Goal: Navigation & Orientation: Find specific page/section

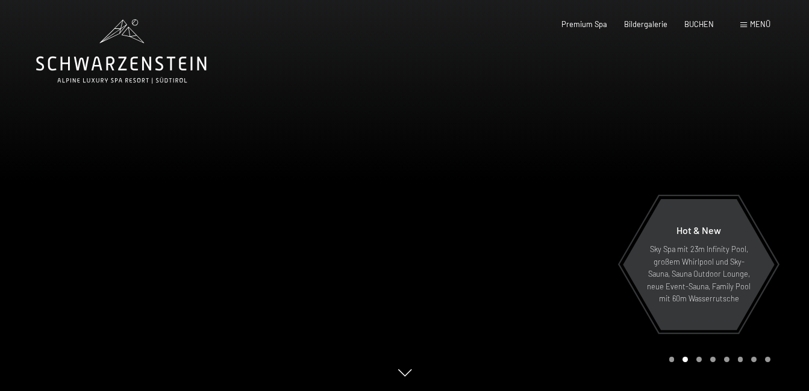
click at [753, 23] on span "Menü" at bounding box center [760, 24] width 20 height 10
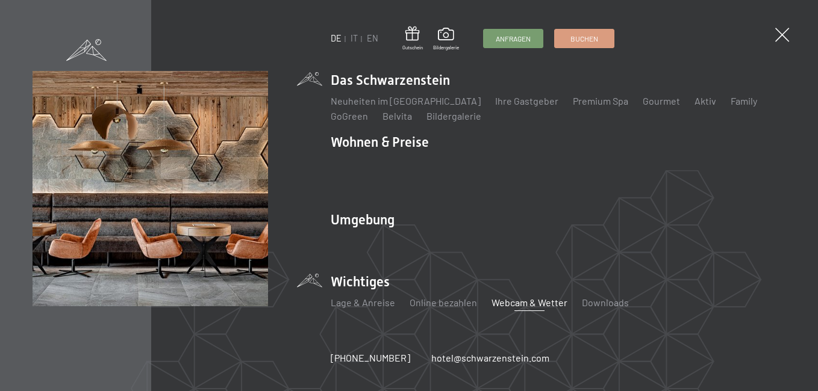
click at [516, 297] on link "Webcam & Wetter" at bounding box center [529, 302] width 76 height 11
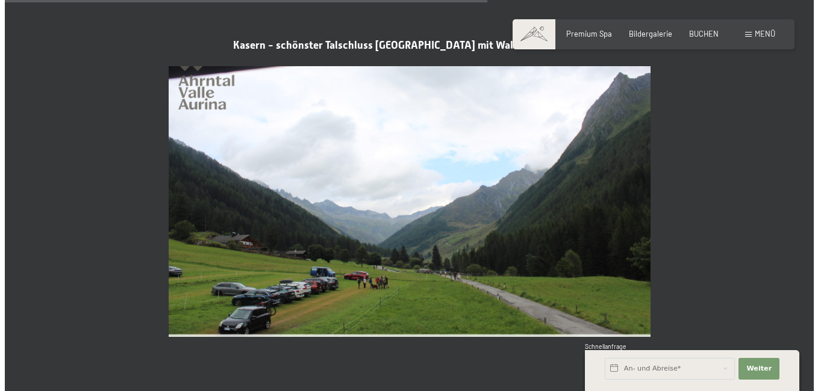
scroll to position [2048, 0]
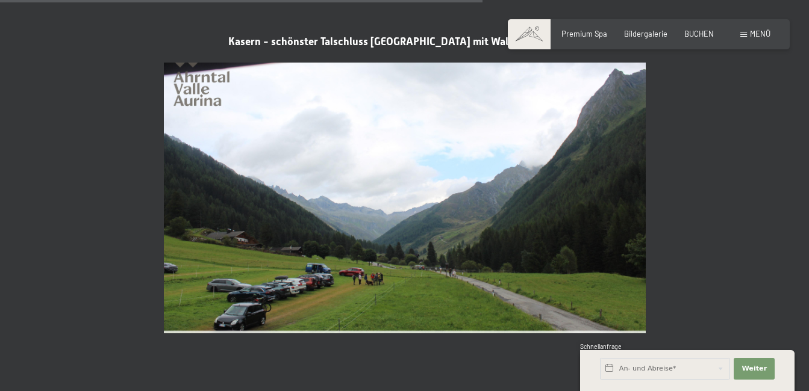
click at [755, 33] on span "Menü" at bounding box center [760, 34] width 20 height 10
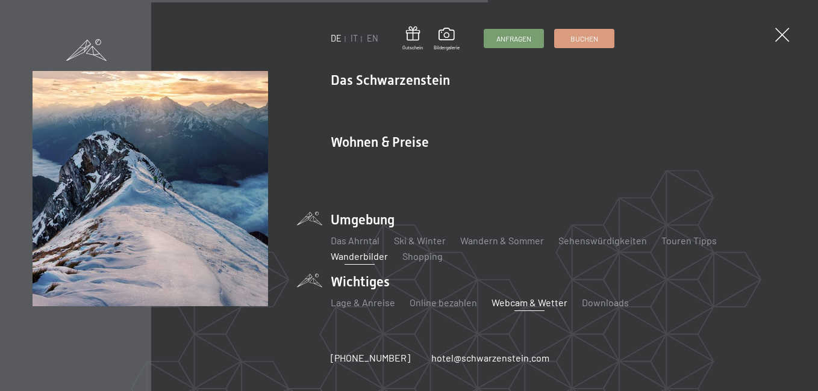
click at [352, 251] on link "Wanderbilder" at bounding box center [359, 256] width 57 height 11
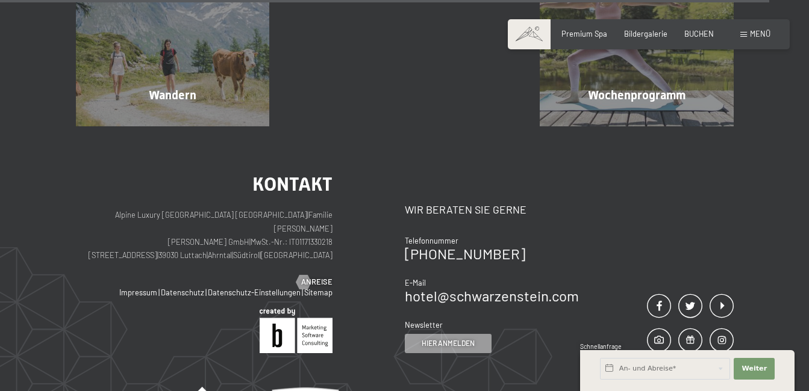
scroll to position [2770, 0]
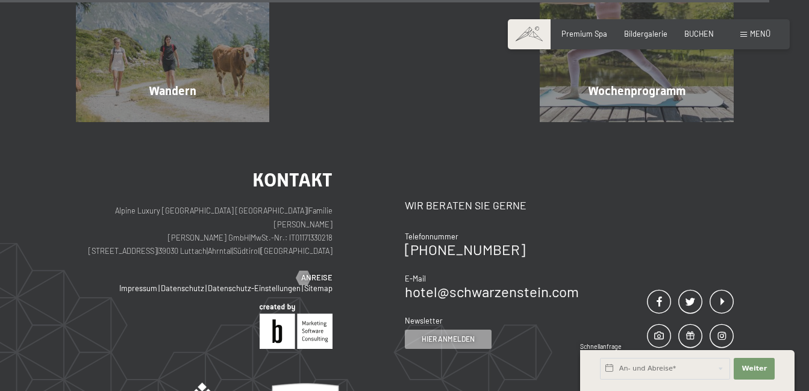
drag, startPoint x: 615, startPoint y: 82, endPoint x: 428, endPoint y: 154, distance: 200.0
click at [615, 110] on div at bounding box center [611, 117] width 8 height 14
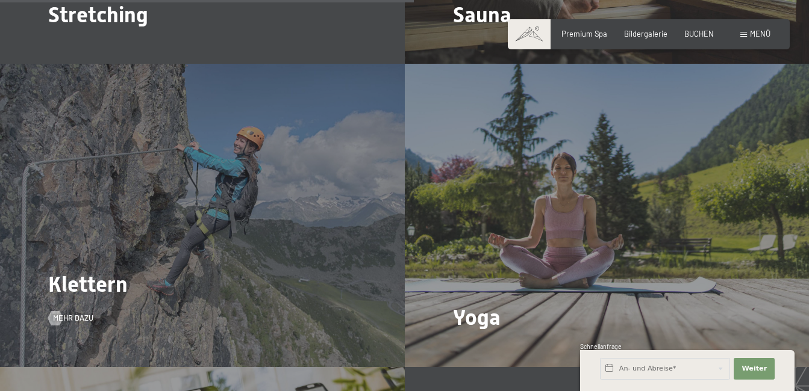
scroll to position [2228, 0]
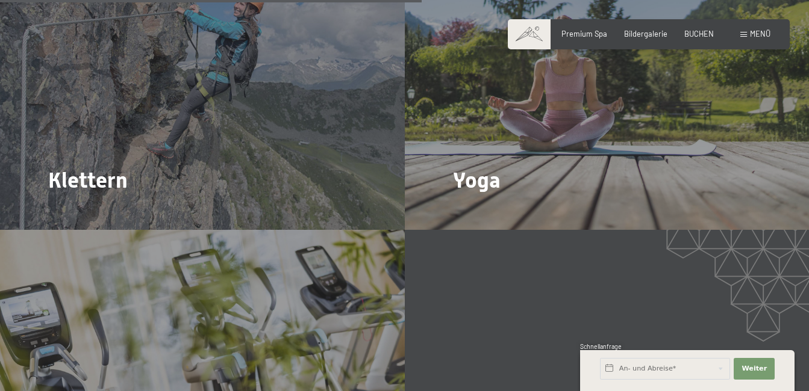
click at [757, 29] on div "Buchen Anfragen Premium Spa Bildergalerie BUCHEN Menü DE IT EN Gutschein Bilder…" at bounding box center [648, 34] width 243 height 11
click at [767, 33] on span "Menü" at bounding box center [760, 34] width 20 height 10
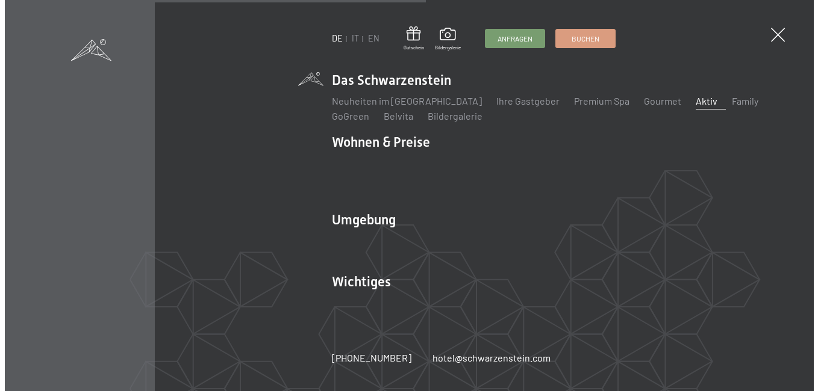
scroll to position [2236, 0]
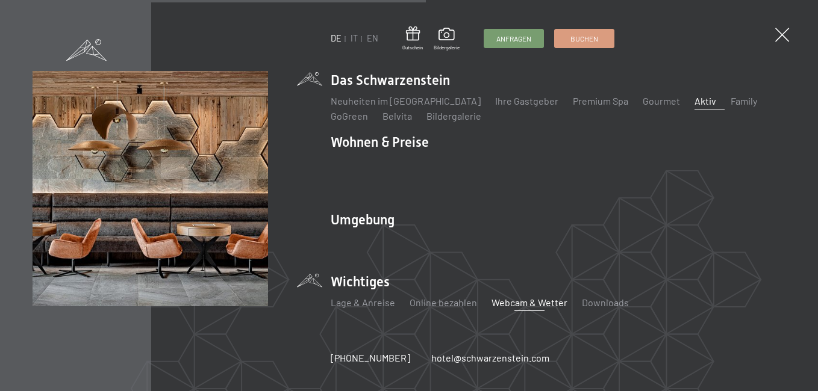
click at [529, 297] on link "Webcam & Wetter" at bounding box center [529, 302] width 76 height 11
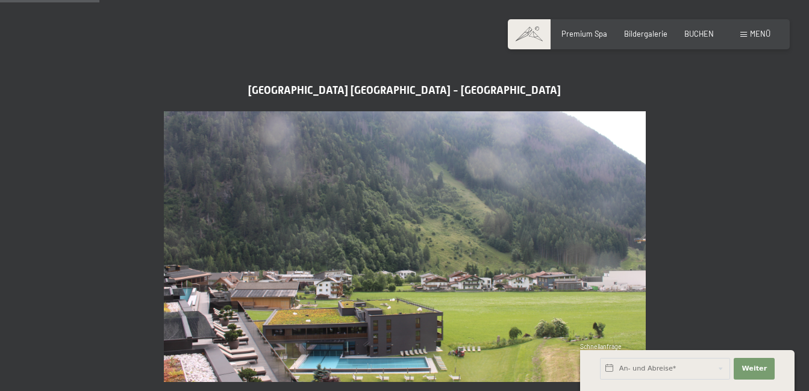
scroll to position [422, 0]
